Goal: Check status: Check status

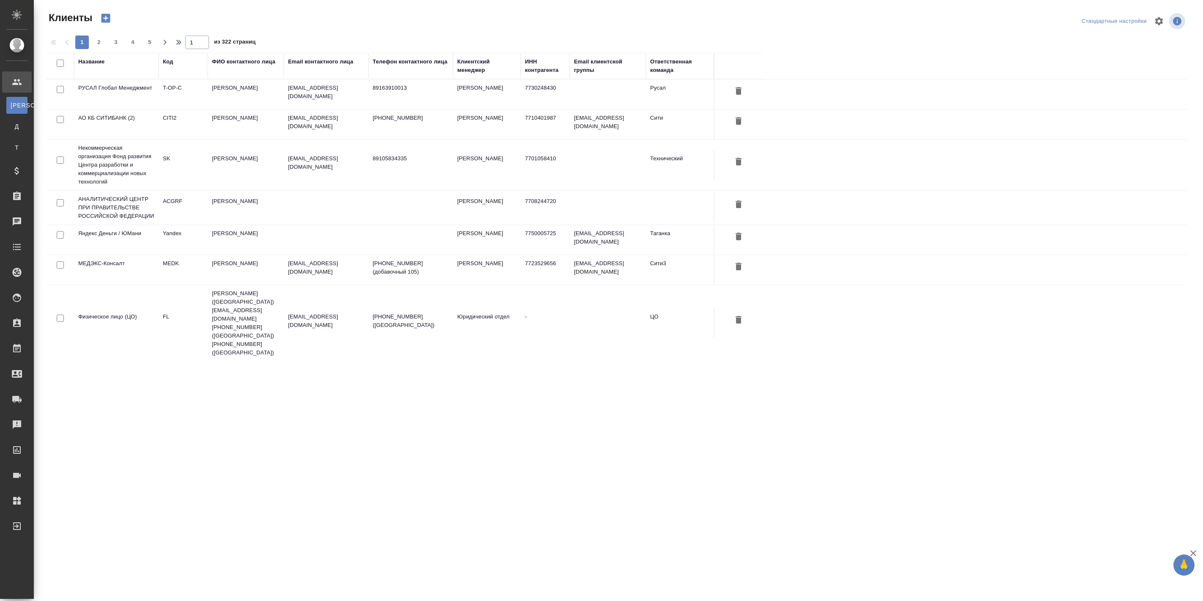
select select "RU"
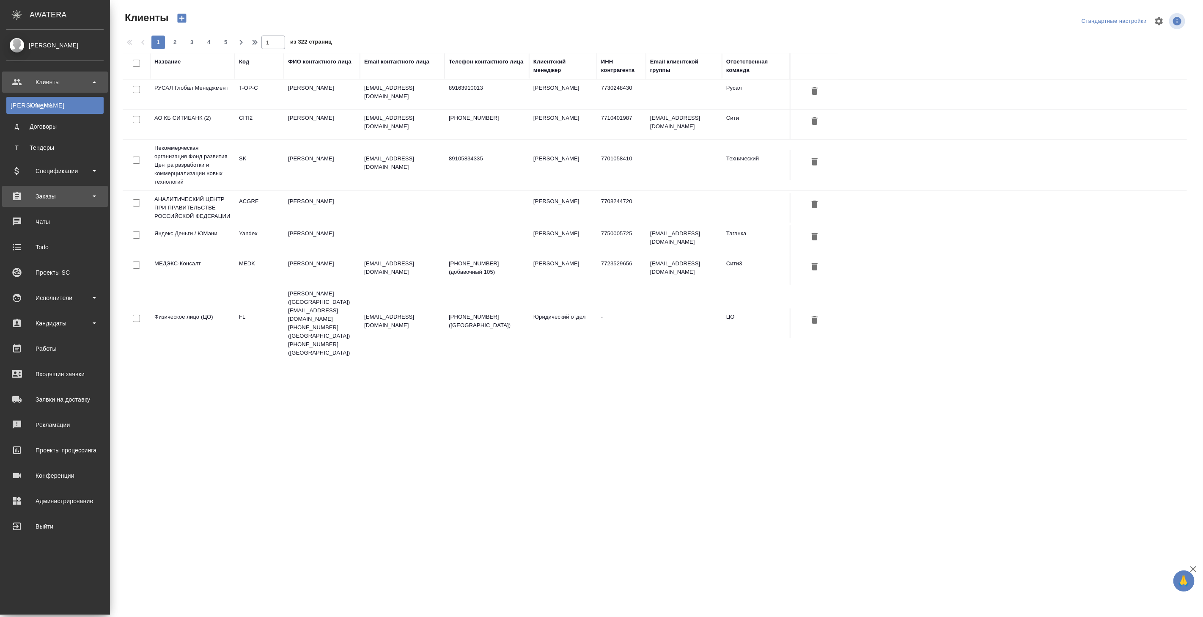
click at [51, 199] on div "Заказы" at bounding box center [54, 196] width 97 height 13
click at [53, 217] on div "Все заказы" at bounding box center [55, 219] width 89 height 8
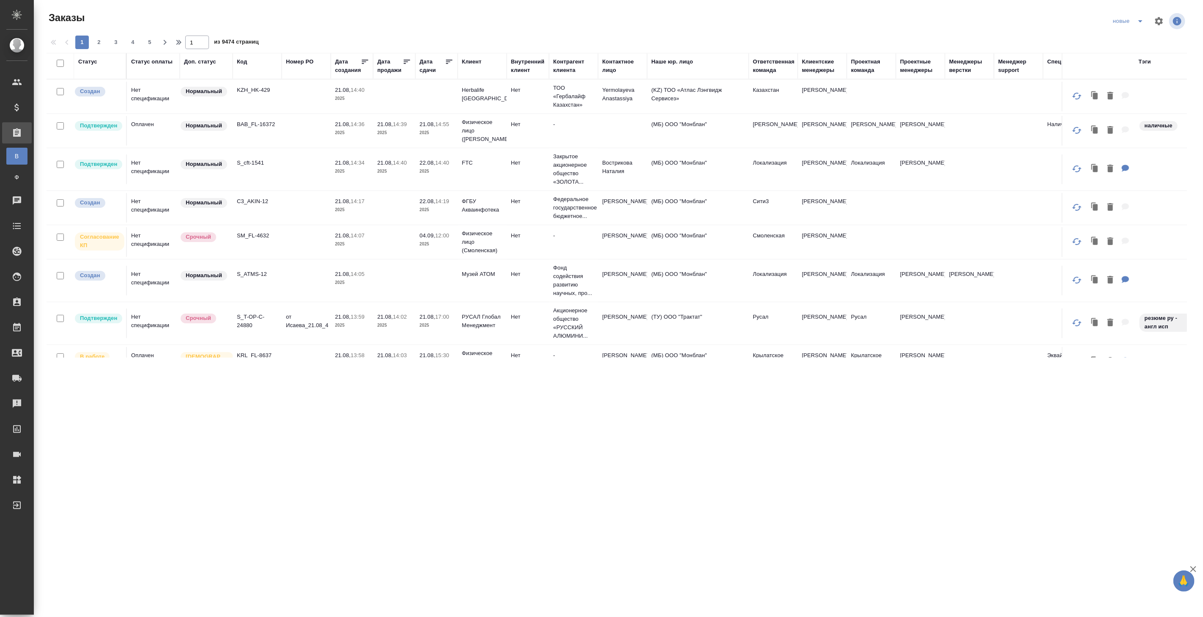
click at [439, 244] on p "2025" at bounding box center [437, 244] width 34 height 8
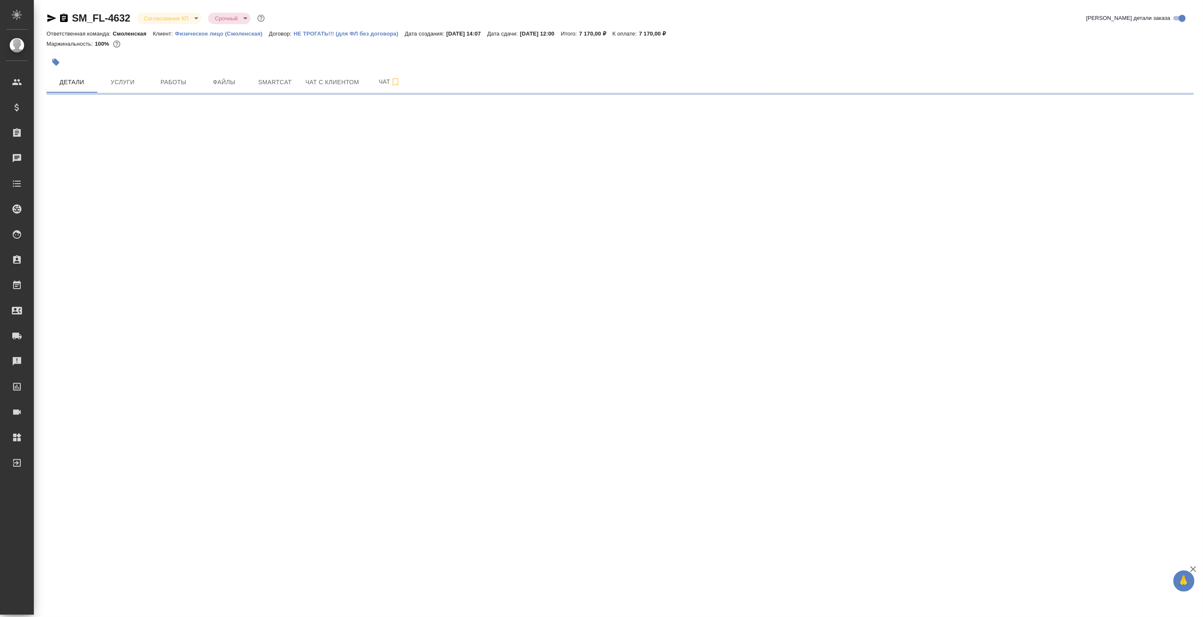
select select "RU"
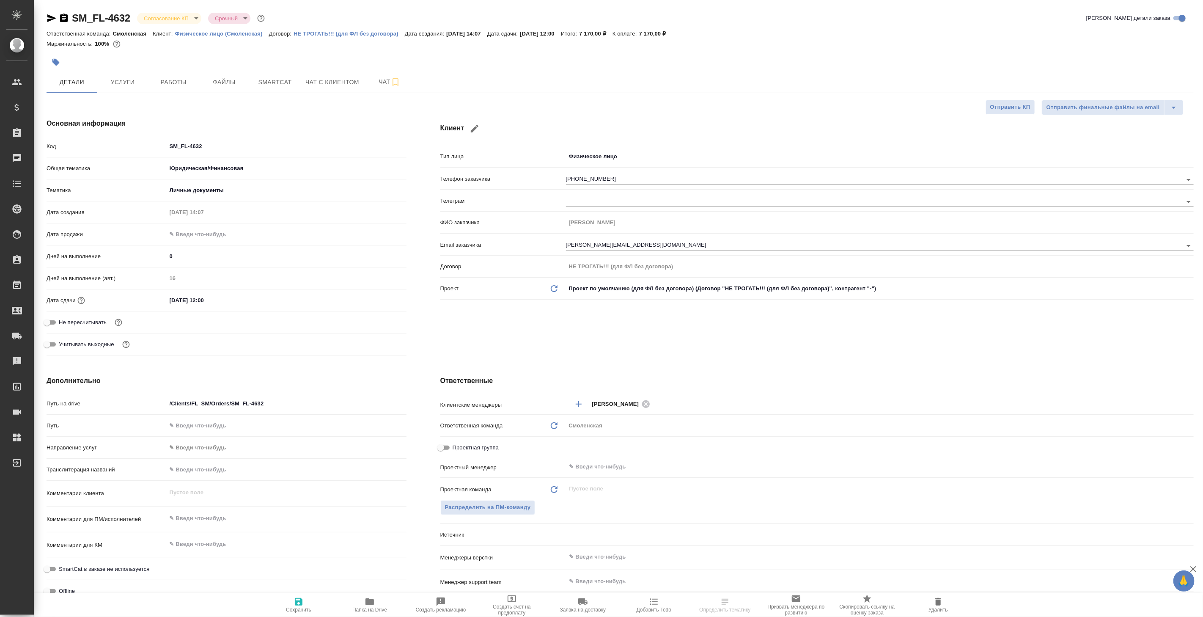
type textarea "x"
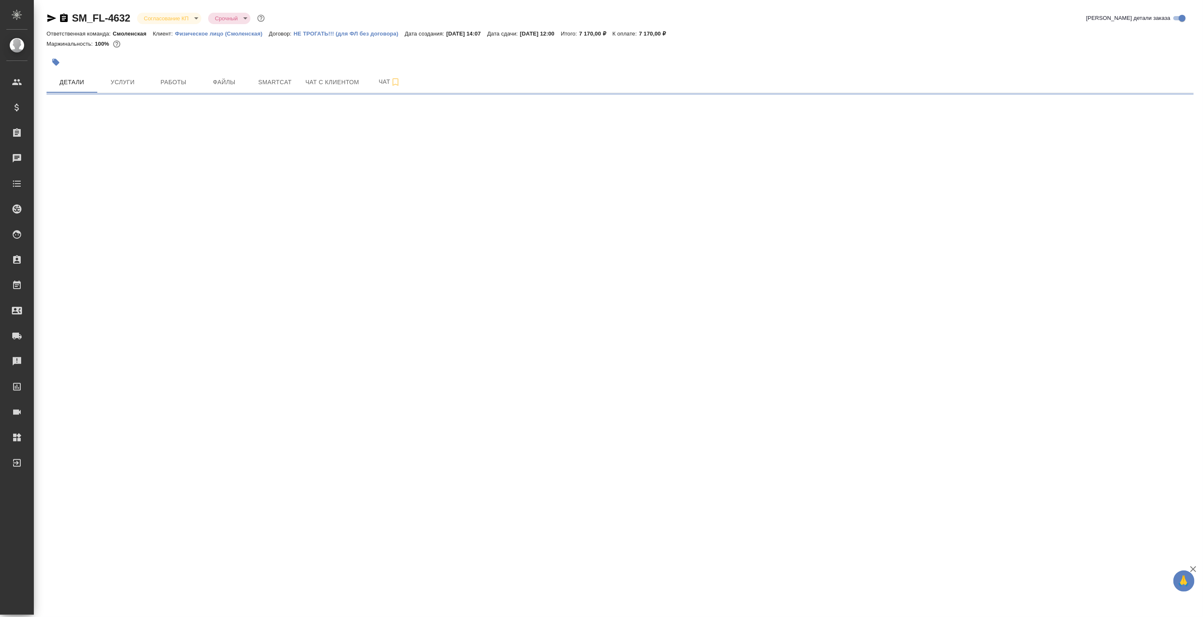
select select "RU"
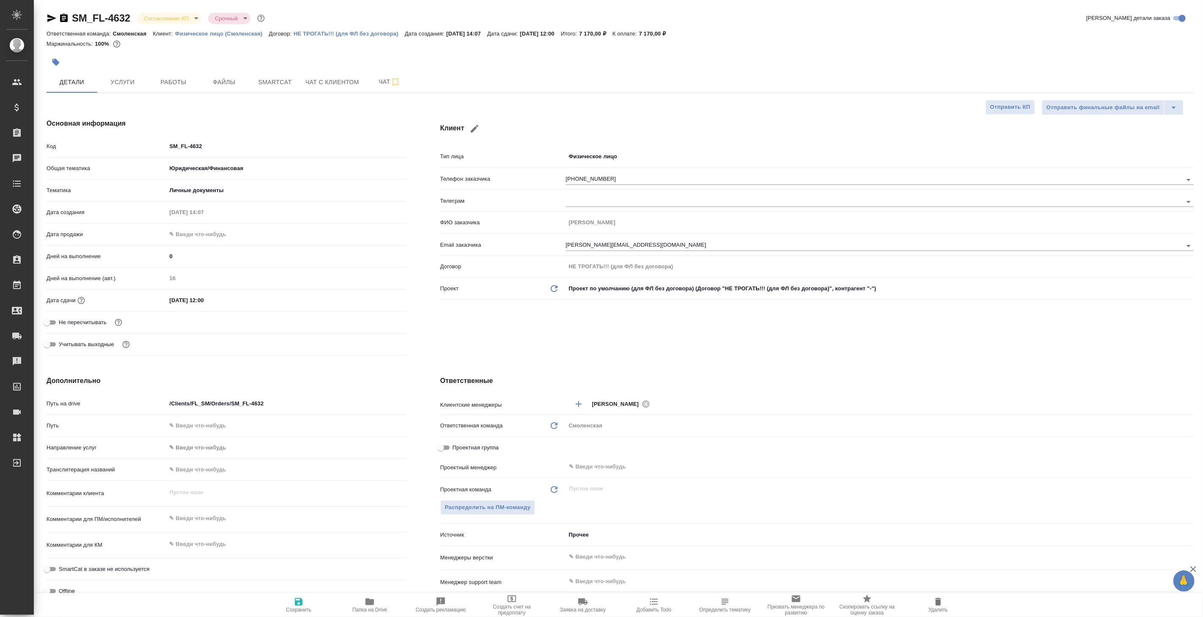
type textarea "x"
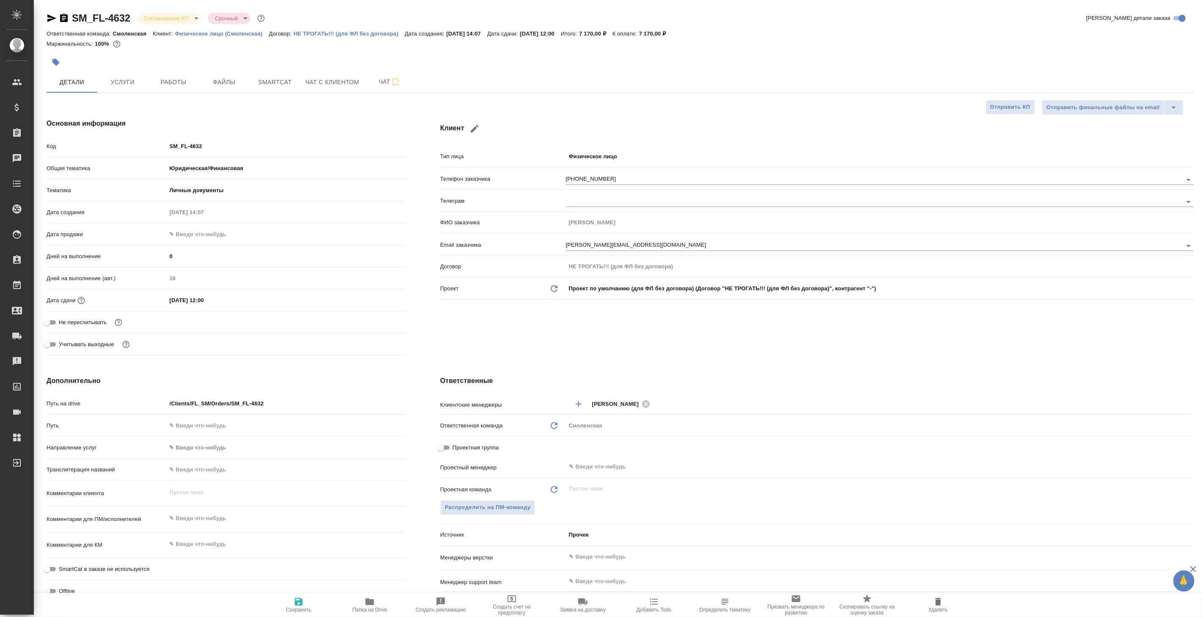
type textarea "x"
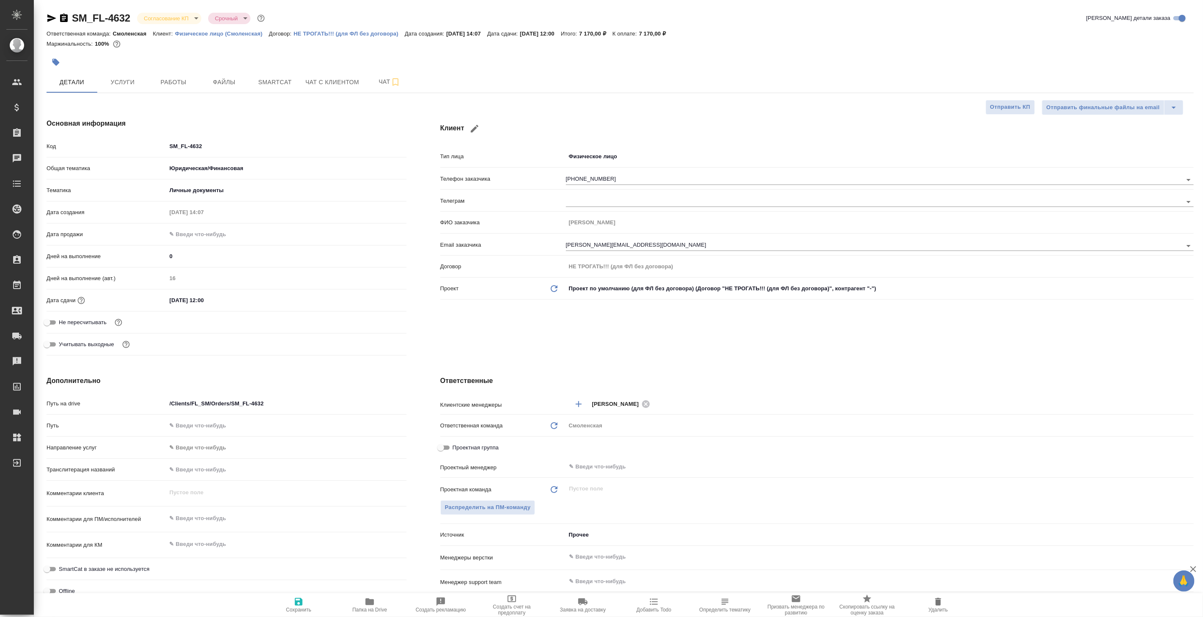
type textarea "x"
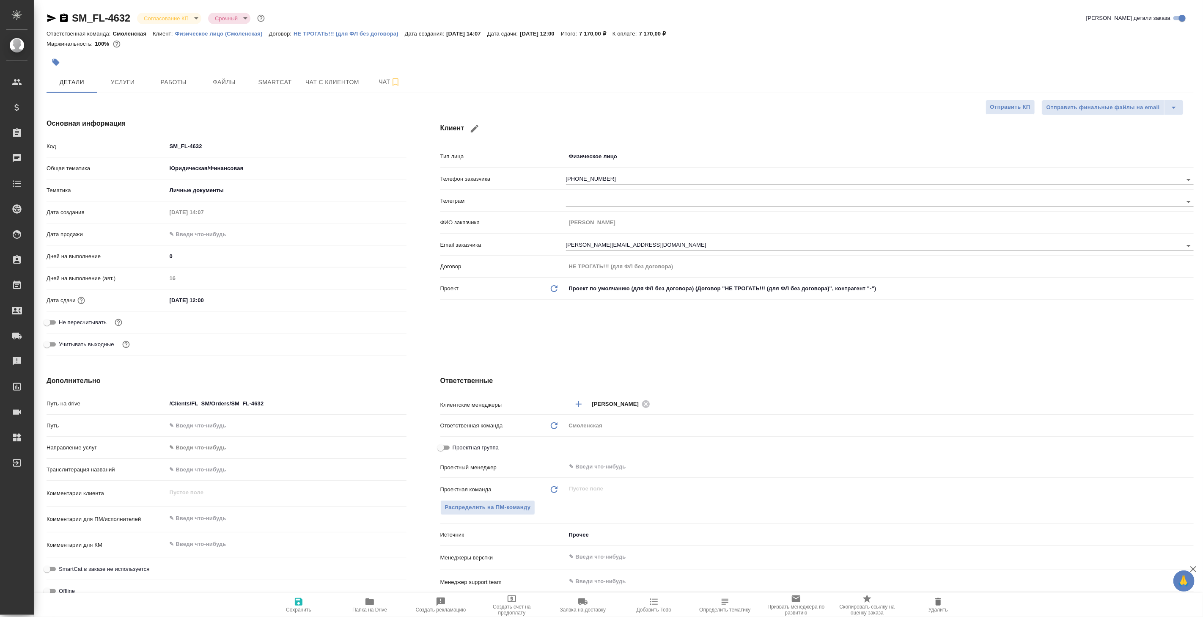
type textarea "x"
